Goal: Transaction & Acquisition: Subscribe to service/newsletter

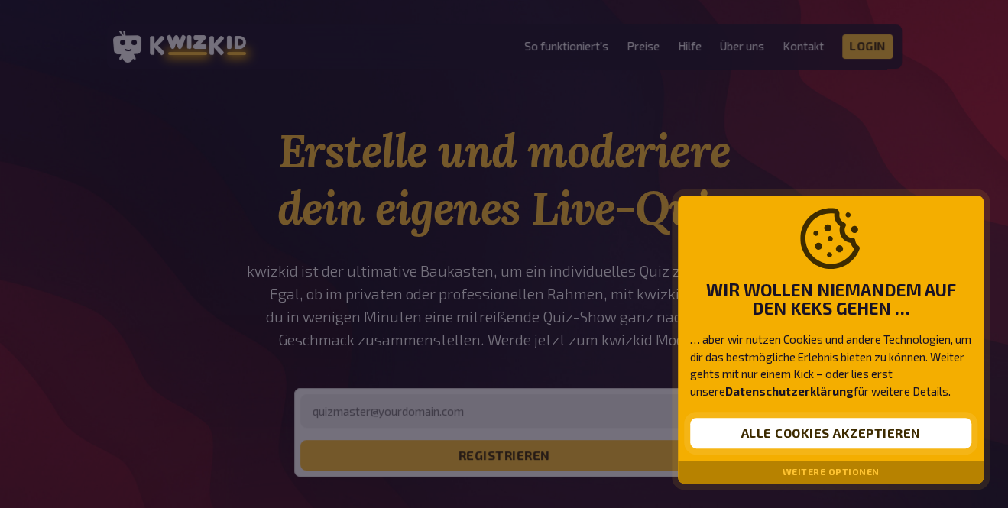
click at [742, 436] on button "Alle Cookies akzeptieren" at bounding box center [830, 433] width 281 height 31
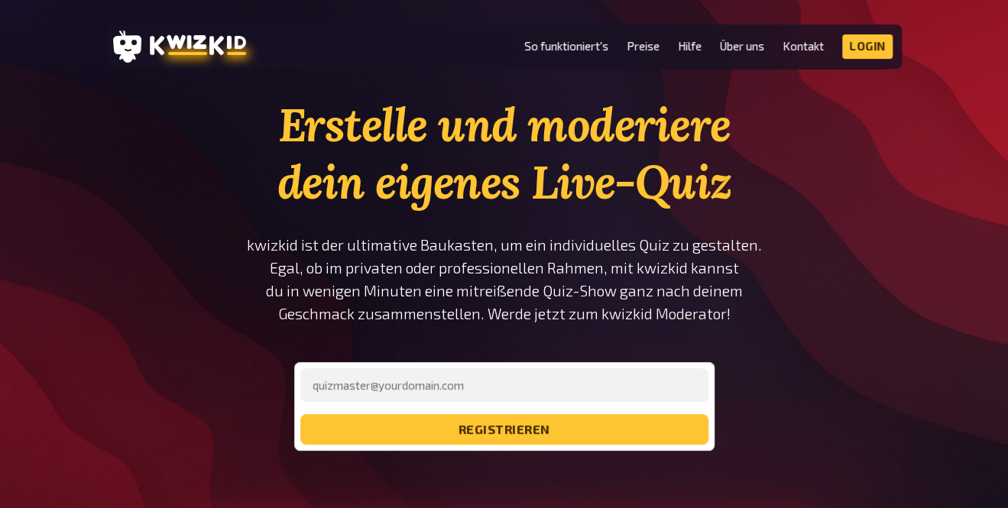
scroll to position [43, 0]
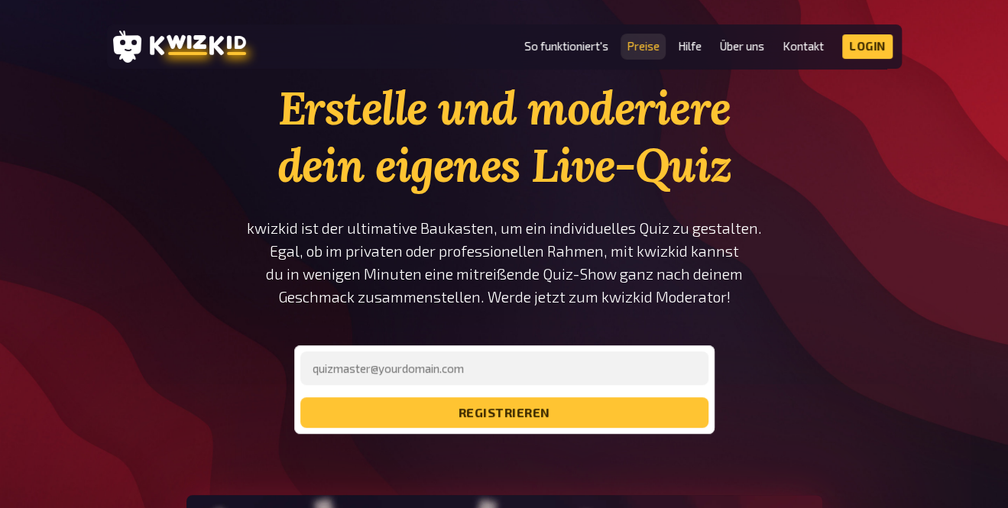
click at [647, 50] on link "Preise" at bounding box center [643, 46] width 33 height 13
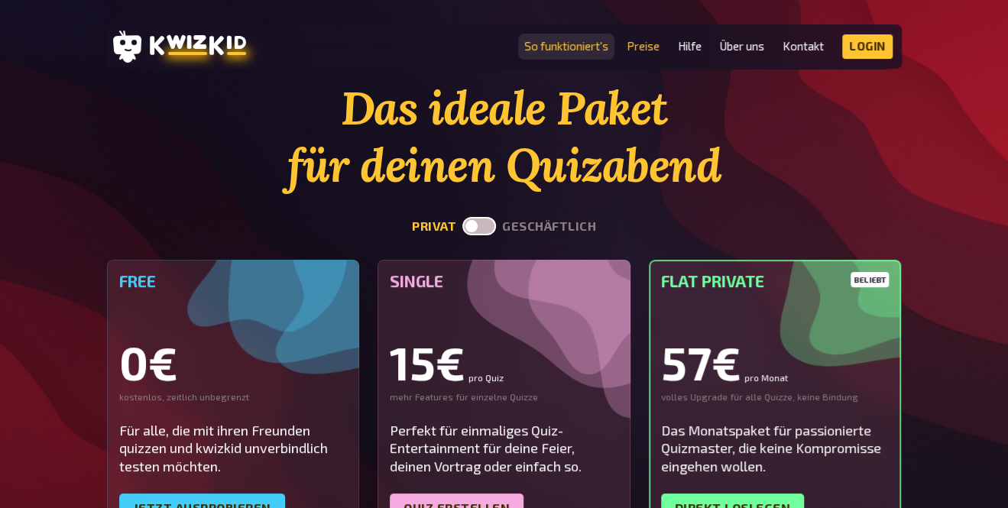
click at [566, 52] on link "So funktioniert's" at bounding box center [566, 46] width 84 height 13
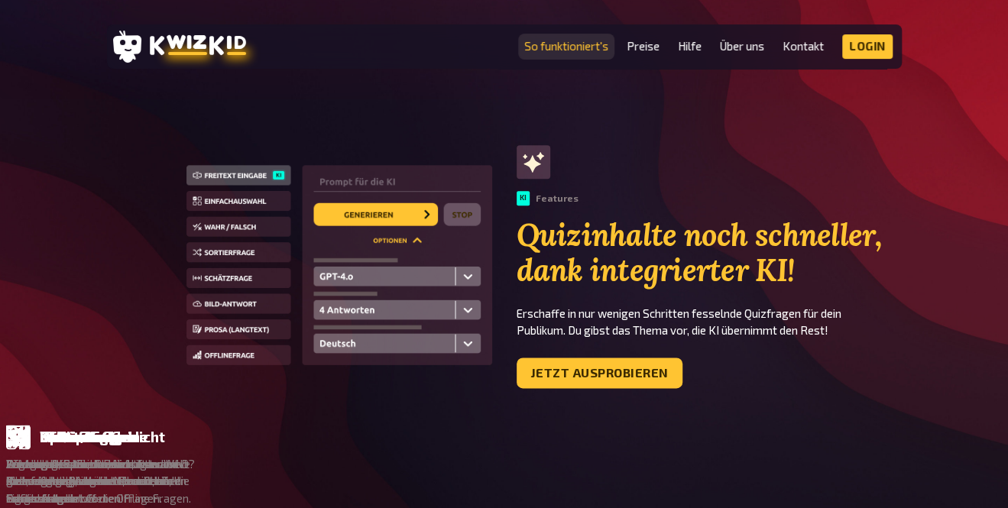
scroll to position [888, 0]
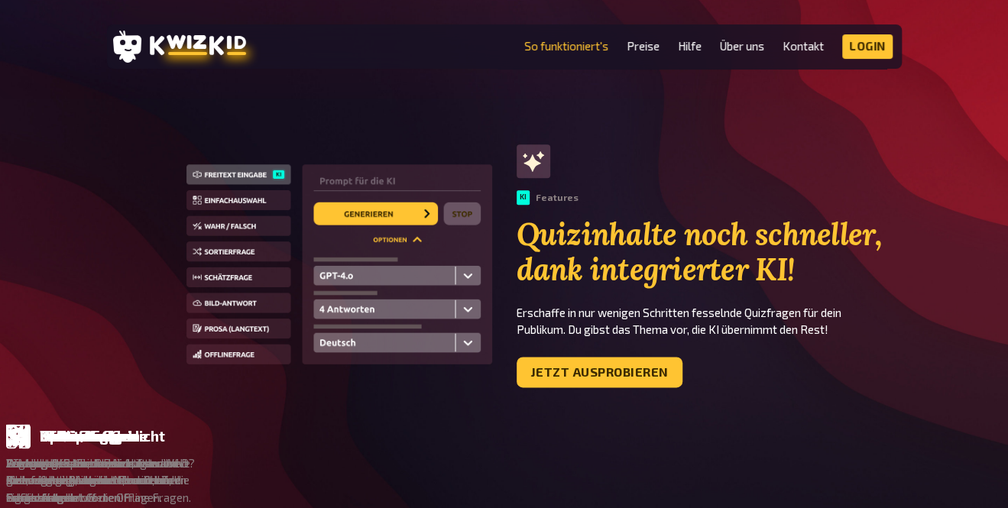
click at [352, 285] on img at bounding box center [339, 266] width 306 height 204
click at [344, 318] on img at bounding box center [339, 266] width 306 height 204
click at [478, 307] on img at bounding box center [339, 266] width 306 height 204
click at [458, 312] on img at bounding box center [339, 266] width 306 height 204
click at [471, 309] on img at bounding box center [339, 266] width 306 height 204
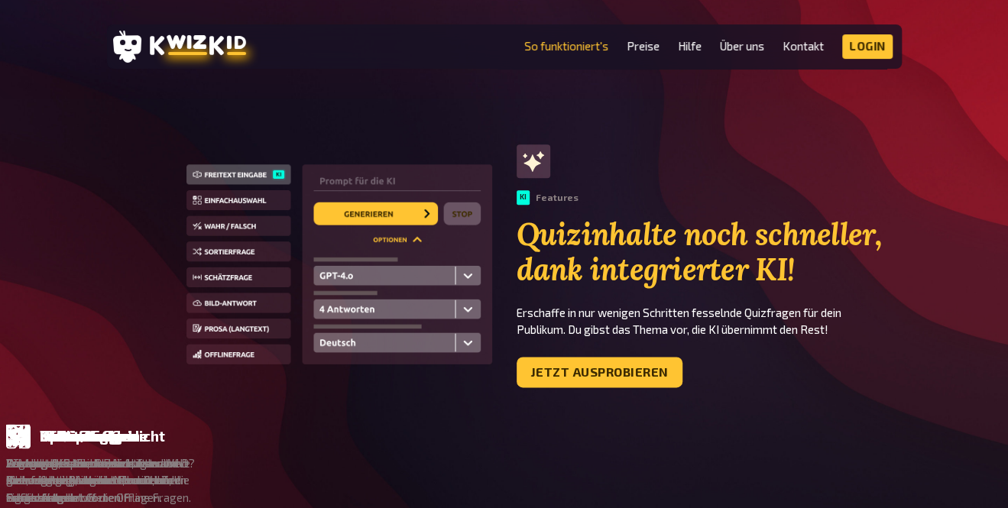
click at [204, 203] on img at bounding box center [339, 266] width 306 height 204
click at [200, 232] on img at bounding box center [339, 266] width 306 height 204
click at [220, 238] on img at bounding box center [339, 266] width 306 height 204
click at [196, 228] on img at bounding box center [339, 266] width 306 height 204
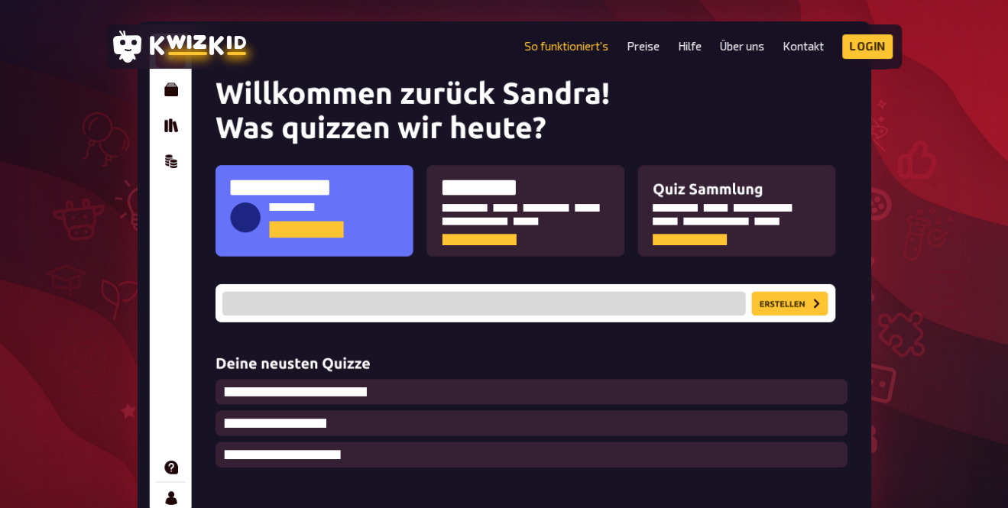
scroll to position [306, 0]
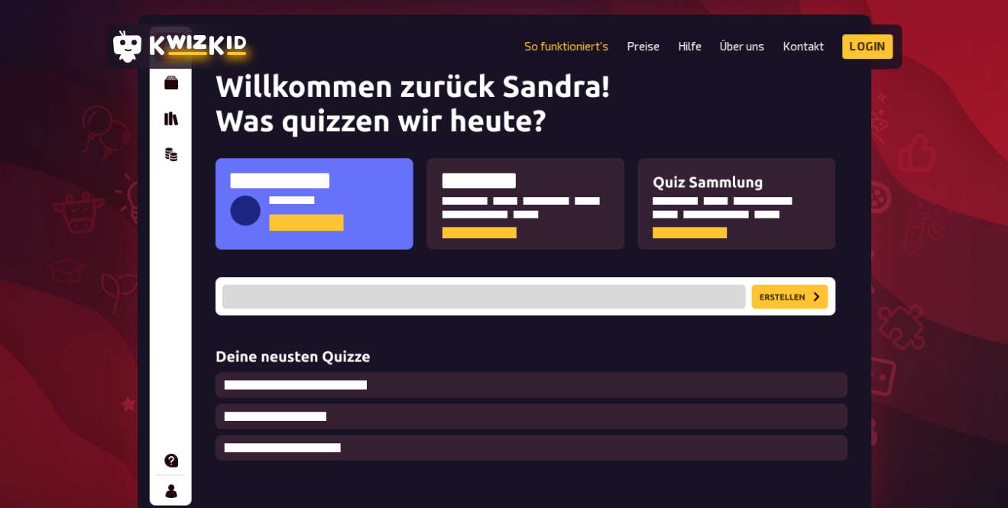
click at [252, 289] on img at bounding box center [505, 266] width 734 height 503
click at [767, 301] on img at bounding box center [505, 266] width 734 height 503
click at [789, 284] on img at bounding box center [505, 266] width 734 height 503
click at [791, 299] on img at bounding box center [505, 266] width 734 height 503
click at [792, 288] on img at bounding box center [505, 266] width 734 height 503
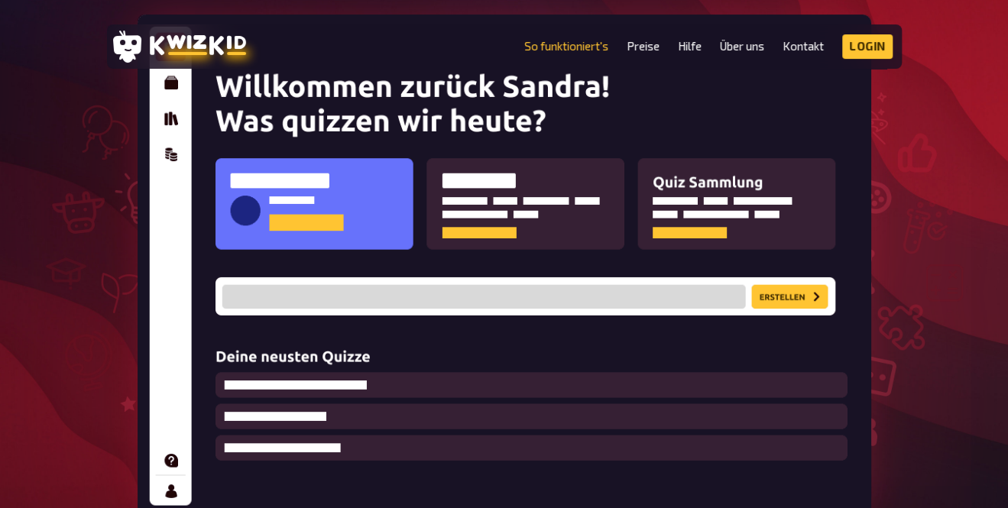
click at [784, 299] on img at bounding box center [505, 266] width 734 height 503
click at [474, 274] on img at bounding box center [505, 266] width 734 height 503
click at [461, 289] on img at bounding box center [505, 266] width 734 height 503
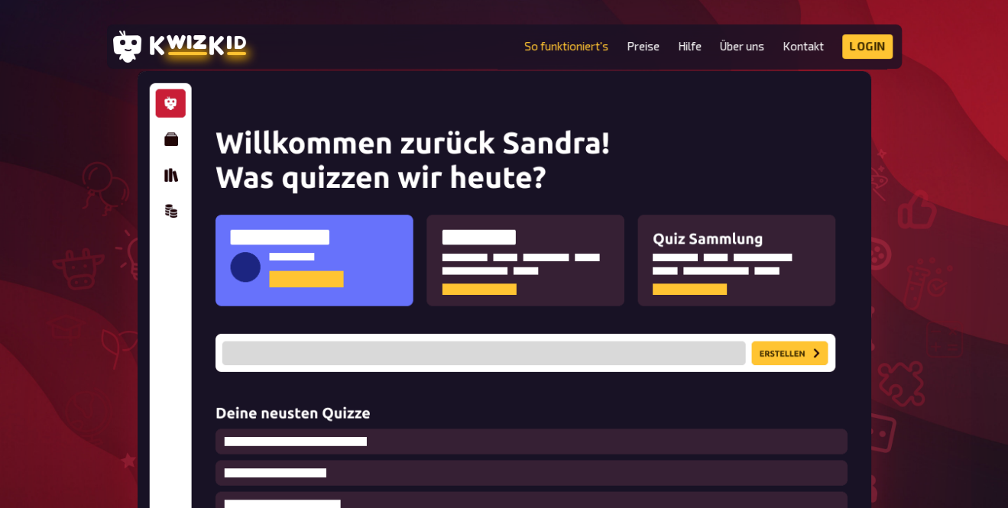
scroll to position [249, 0]
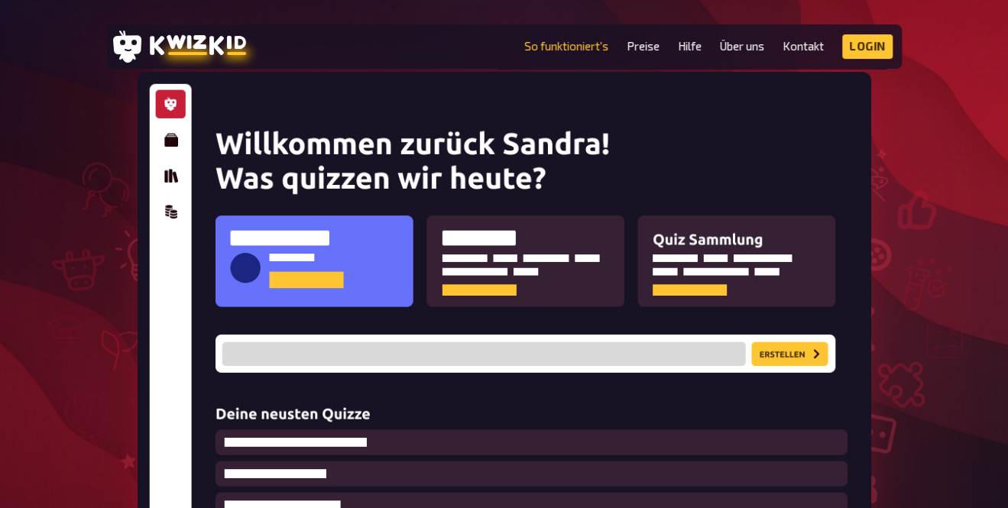
click at [160, 159] on img at bounding box center [505, 323] width 734 height 503
click at [167, 141] on img at bounding box center [505, 323] width 734 height 503
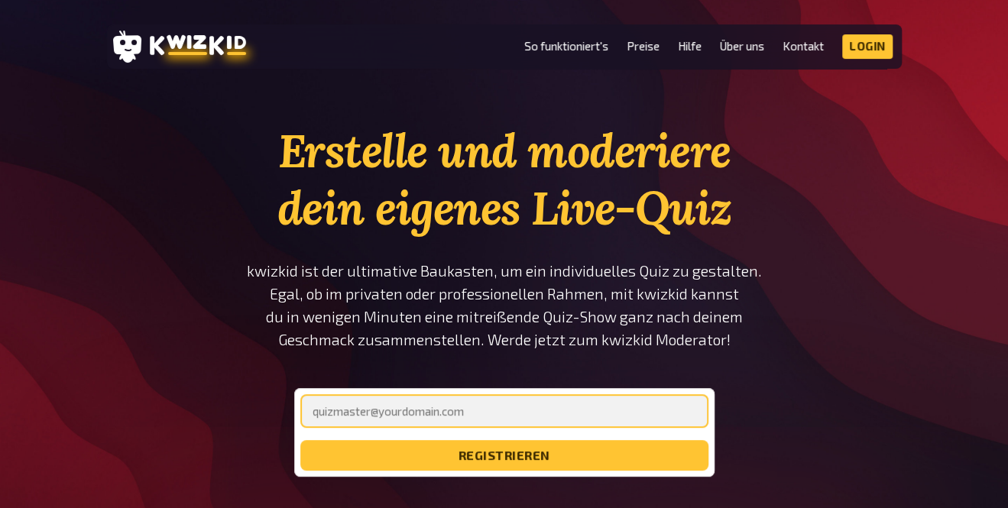
click at [452, 421] on input "email" at bounding box center [504, 411] width 408 height 34
type input "marigartner@tsn.at"
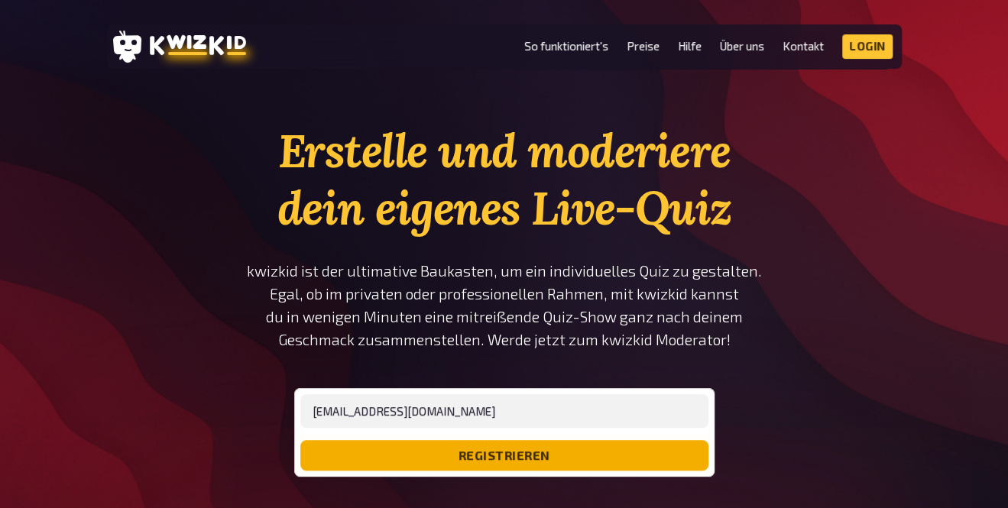
click at [437, 449] on button "registrieren" at bounding box center [504, 455] width 408 height 31
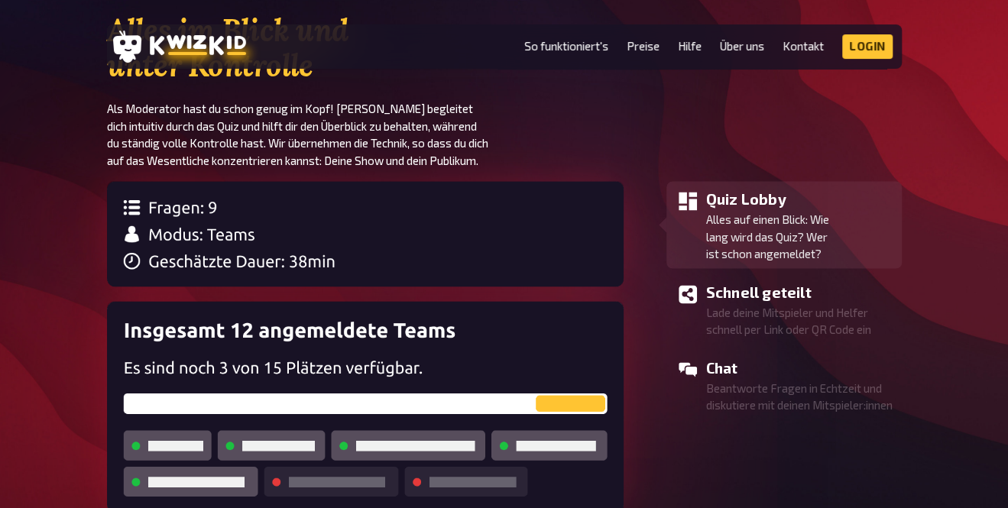
scroll to position [1390, 0]
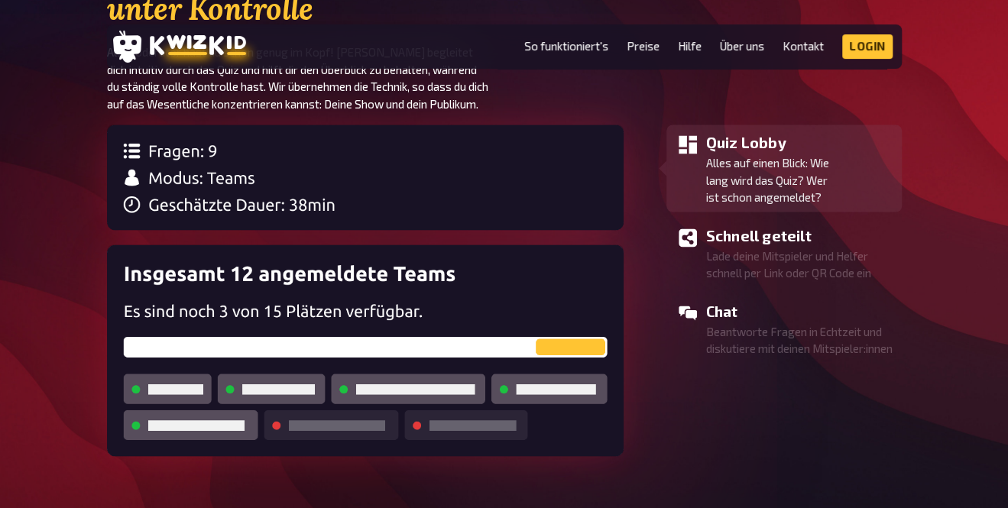
click at [384, 290] on img at bounding box center [365, 351] width 517 height 212
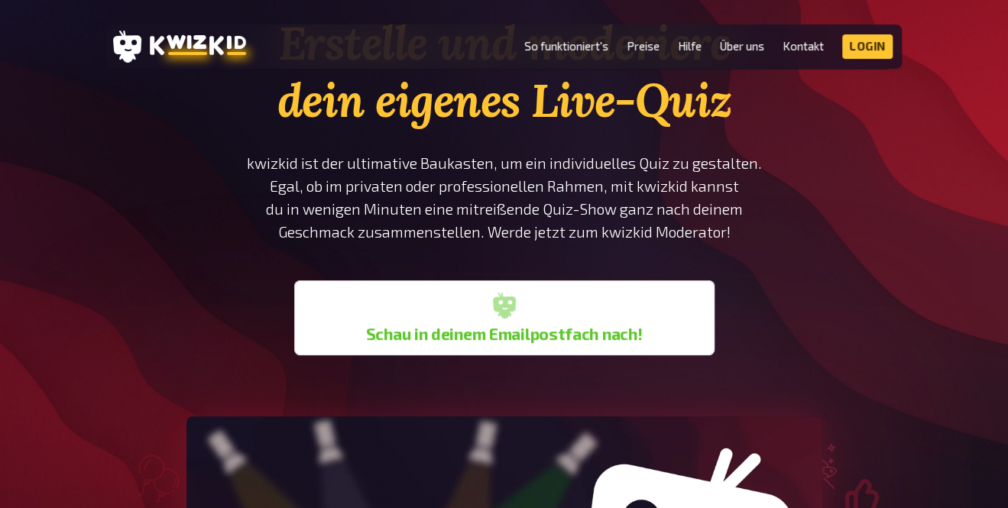
scroll to position [0, 0]
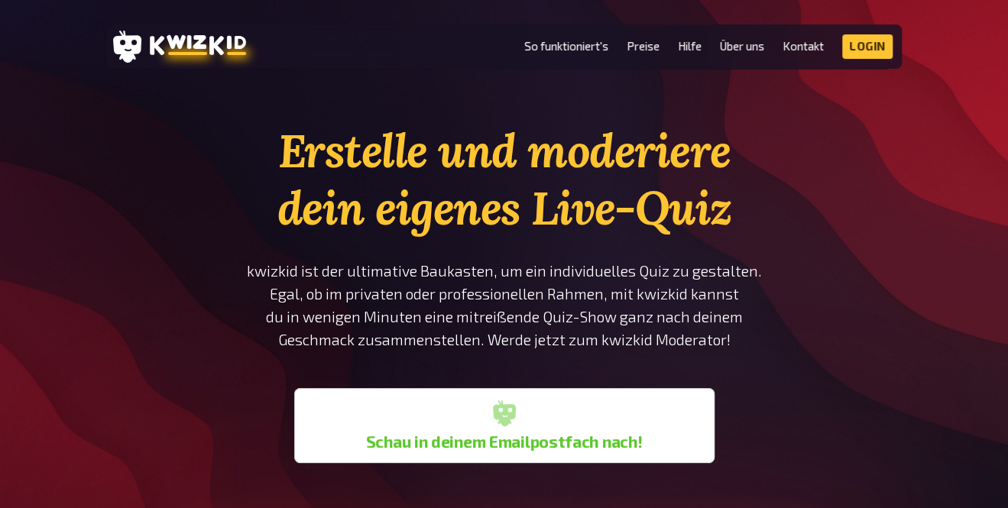
click at [405, 369] on div "Erstelle und moderiere dein eigenes Live-Quiz kwizkid ist der ultimative Baukas…" at bounding box center [504, 292] width 517 height 341
click at [455, 415] on div "Schau in deinem Emailpostfach nach!" at bounding box center [504, 425] width 408 height 63
